Goal: Register for event/course

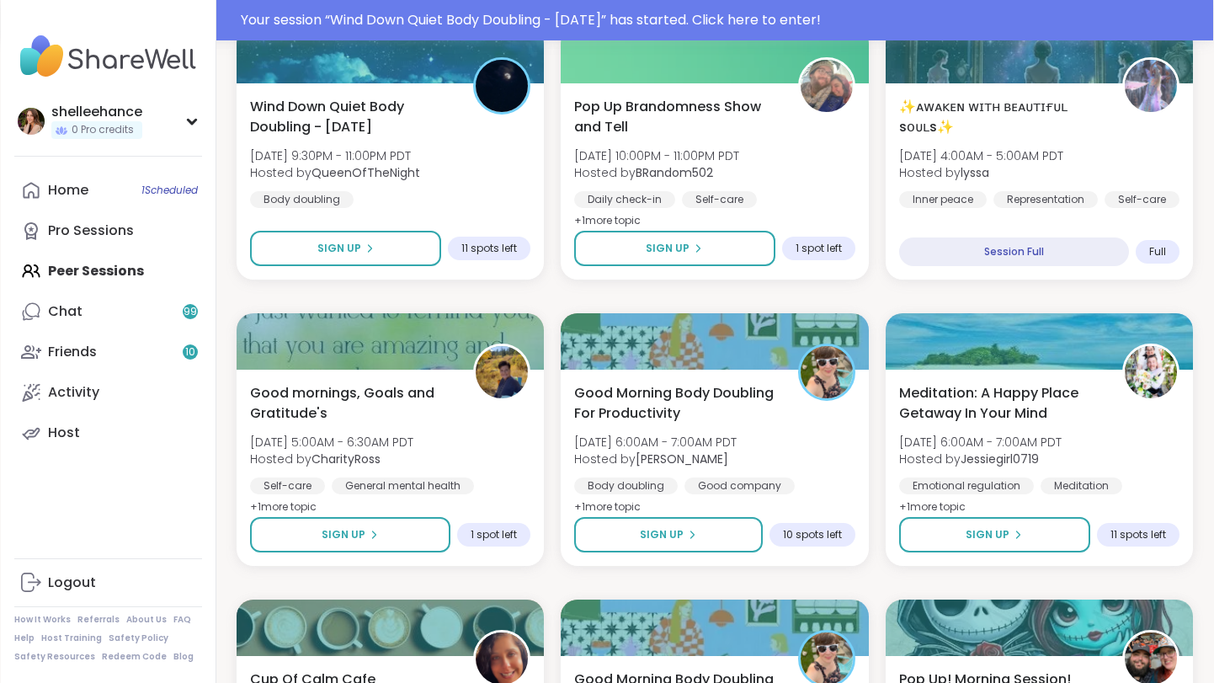
scroll to position [571, 0]
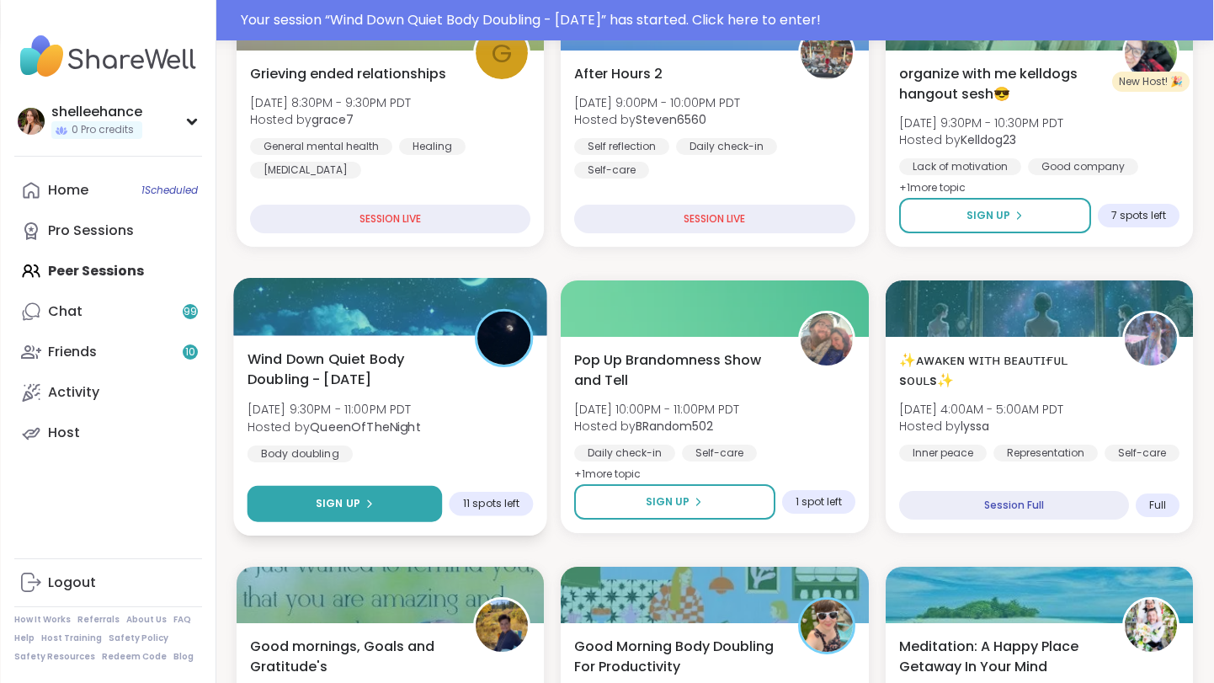
click at [283, 499] on button "Sign Up" at bounding box center [345, 504] width 195 height 36
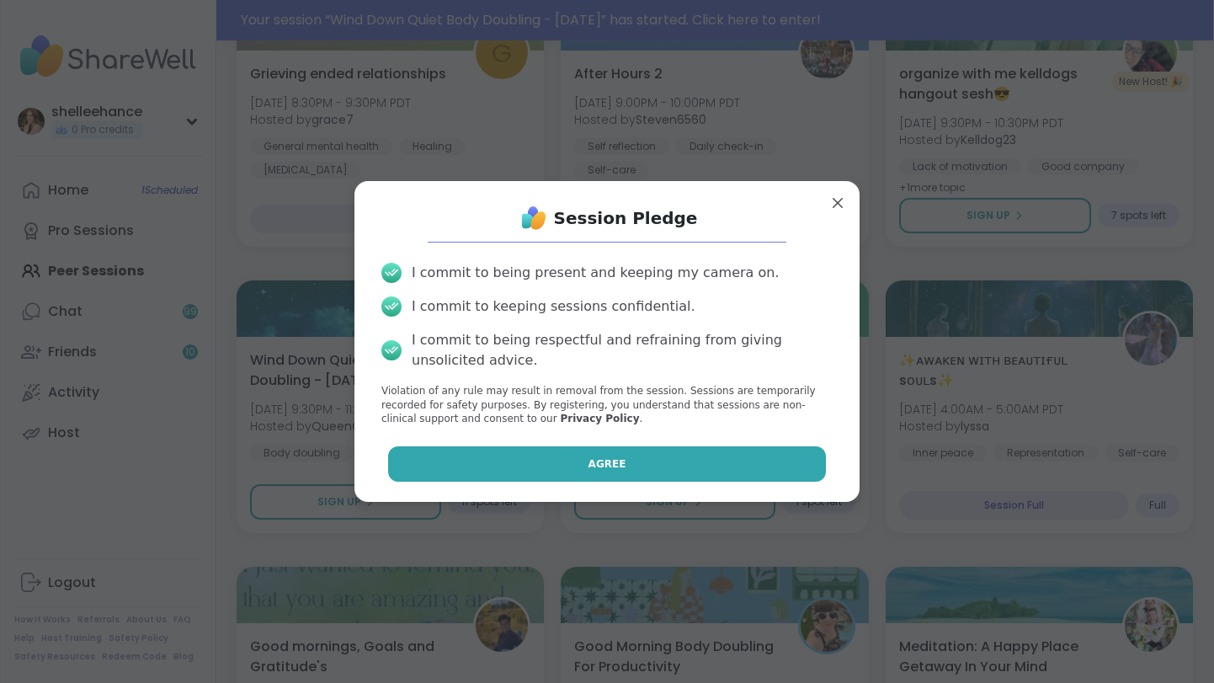
click at [473, 470] on button "Agree" at bounding box center [607, 463] width 439 height 35
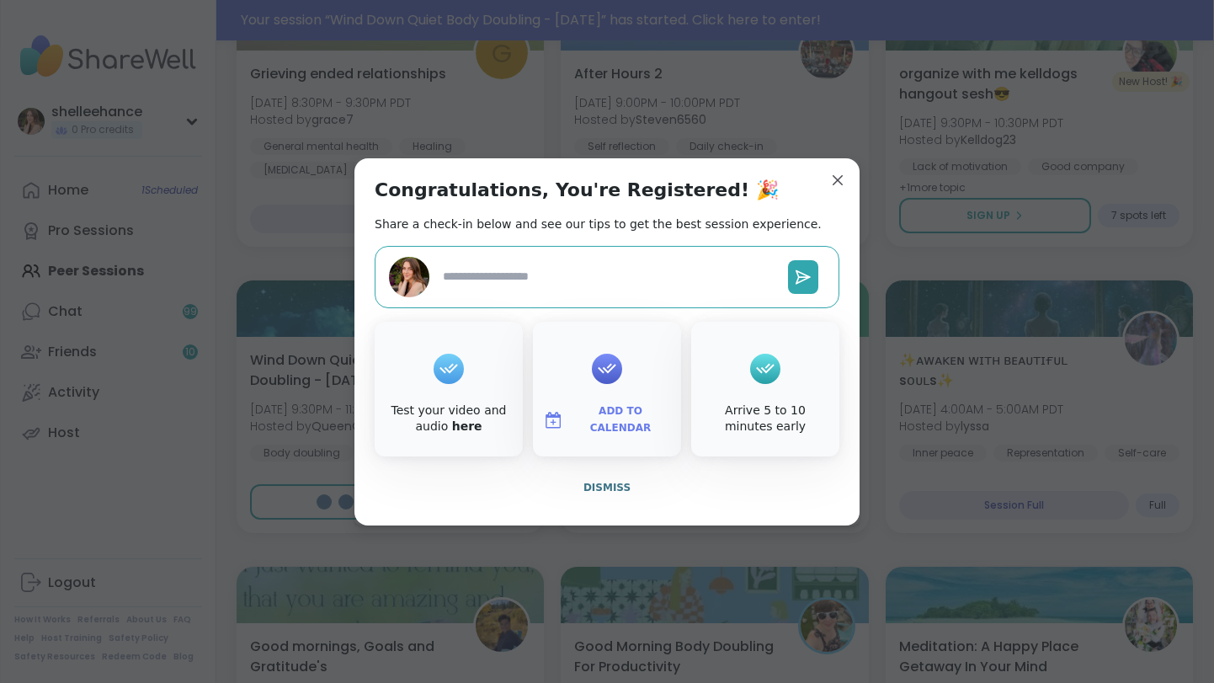
scroll to position [531, 0]
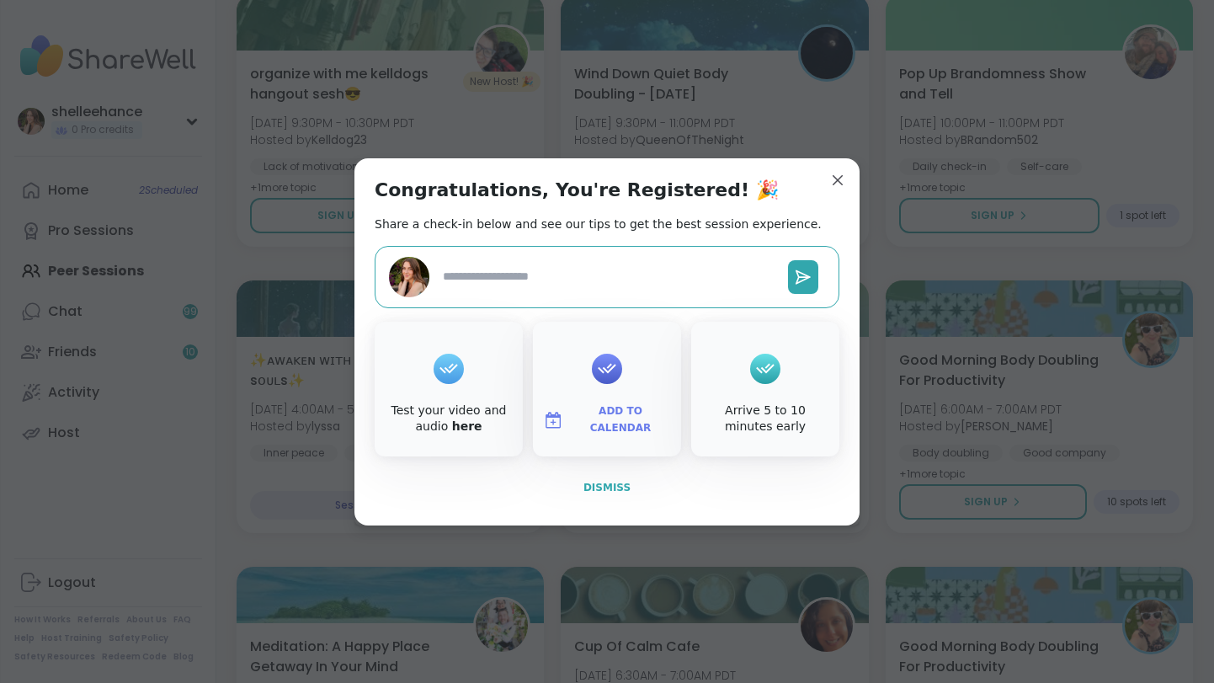
type textarea "*"
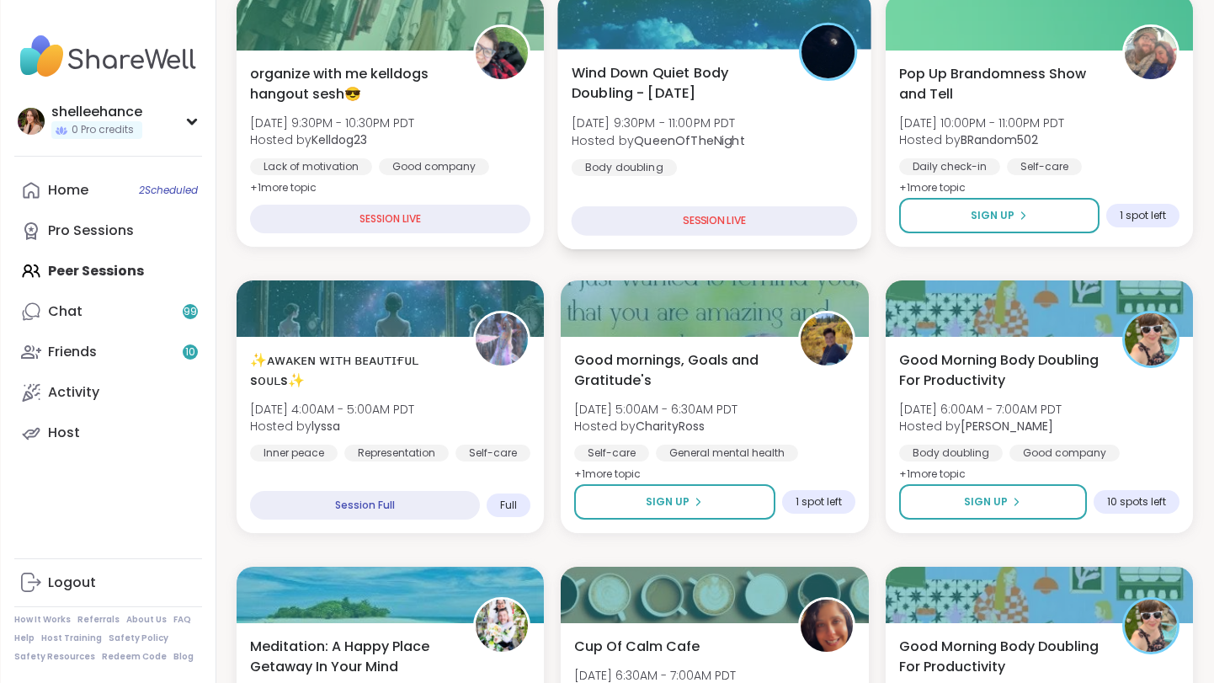
click at [852, 179] on div "Wind Down Quiet Body Doubling - [DATE] [DATE] 9:30PM - 11:00PM PDT Hosted by Qu…" at bounding box center [715, 149] width 314 height 200
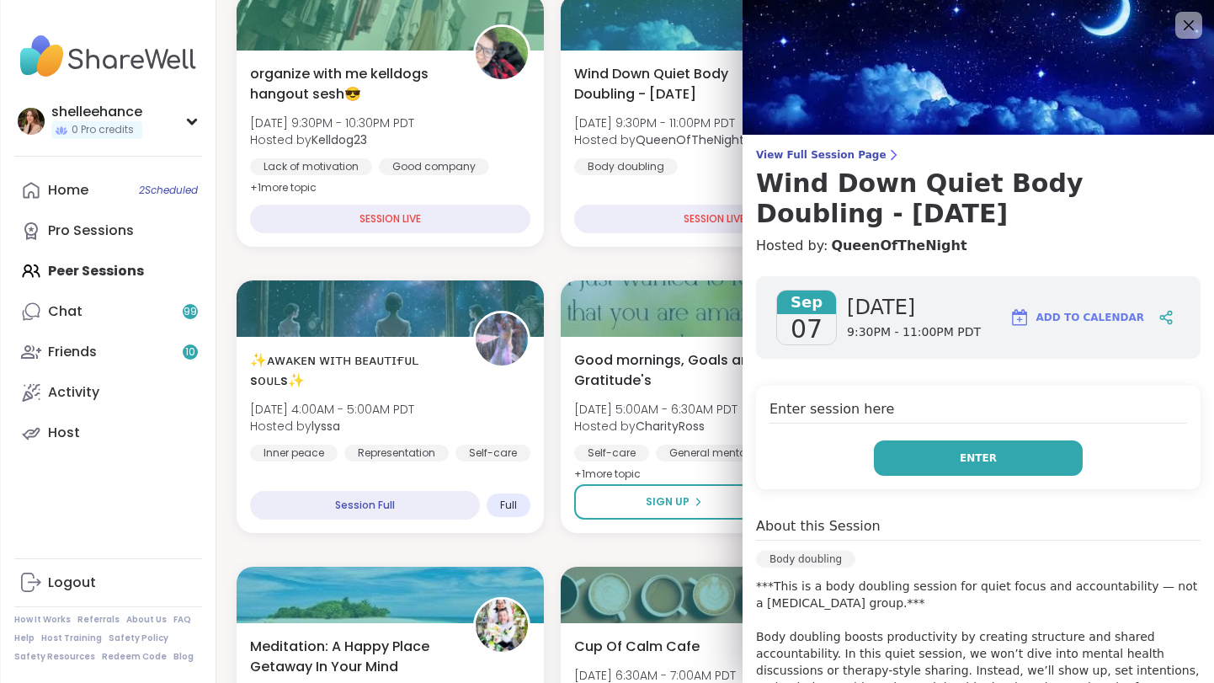
click at [909, 459] on button "Enter" at bounding box center [978, 457] width 209 height 35
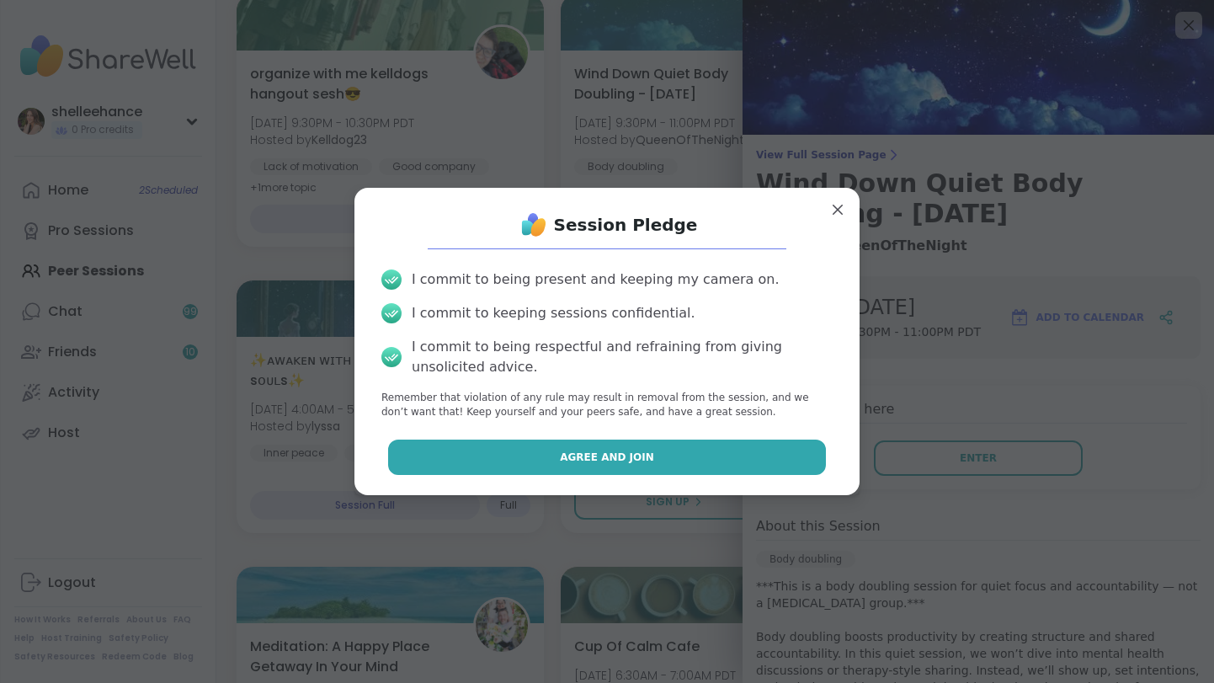
click at [537, 457] on button "Agree and Join" at bounding box center [607, 457] width 439 height 35
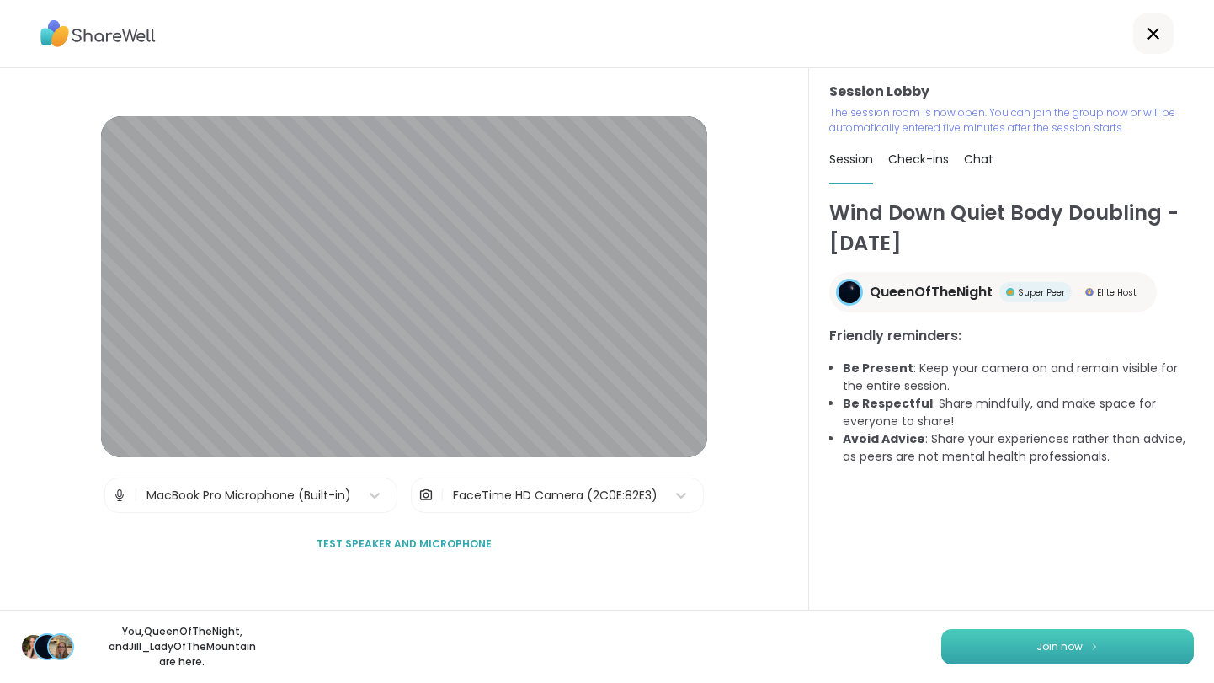
click at [1051, 654] on span "Join now" at bounding box center [1060, 646] width 46 height 15
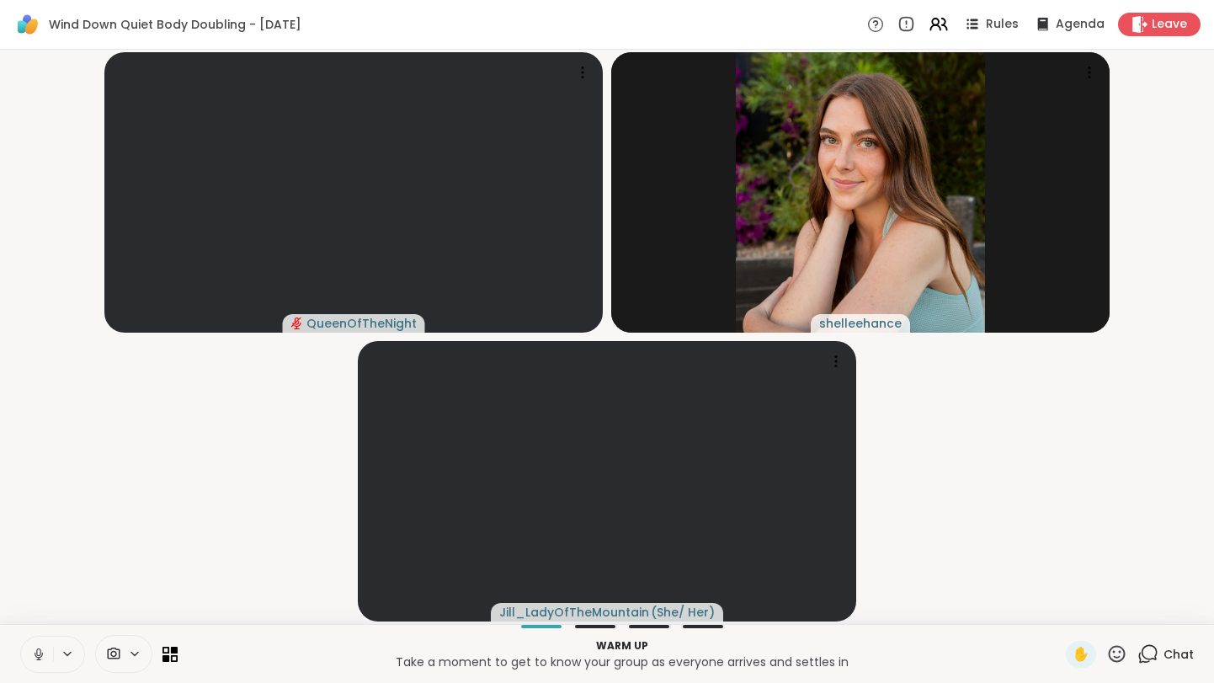
click at [33, 659] on icon at bounding box center [38, 654] width 15 height 15
